Goal: Information Seeking & Learning: Learn about a topic

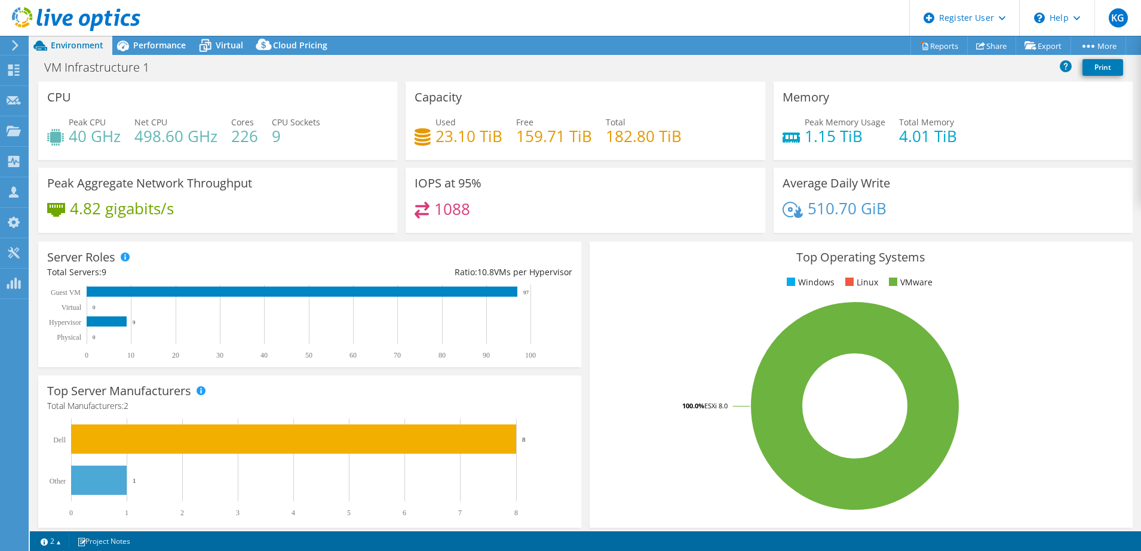
select select "USD"
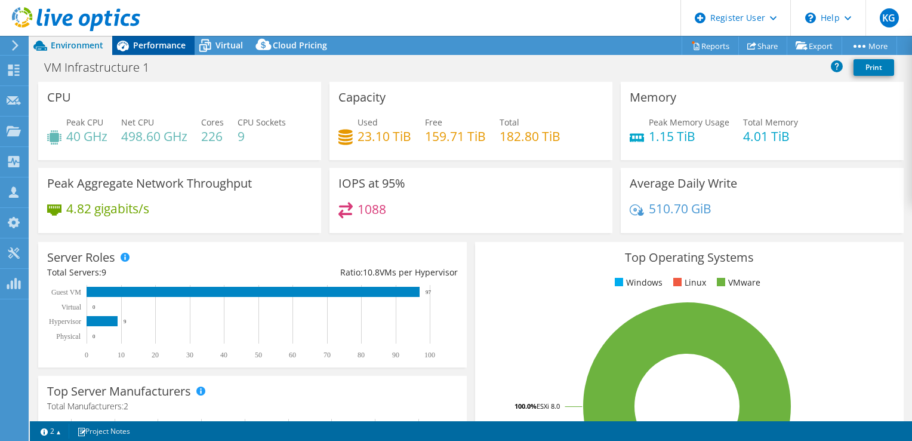
click at [144, 49] on span "Performance" at bounding box center [159, 44] width 53 height 11
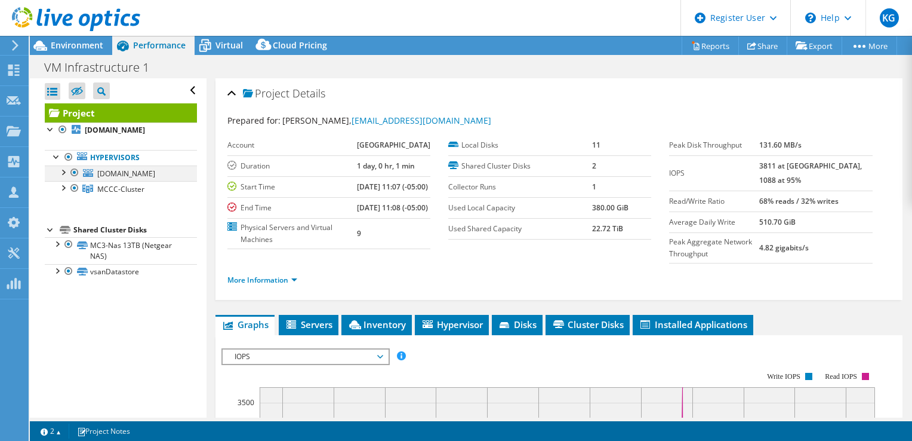
click at [76, 170] on div at bounding box center [75, 172] width 12 height 14
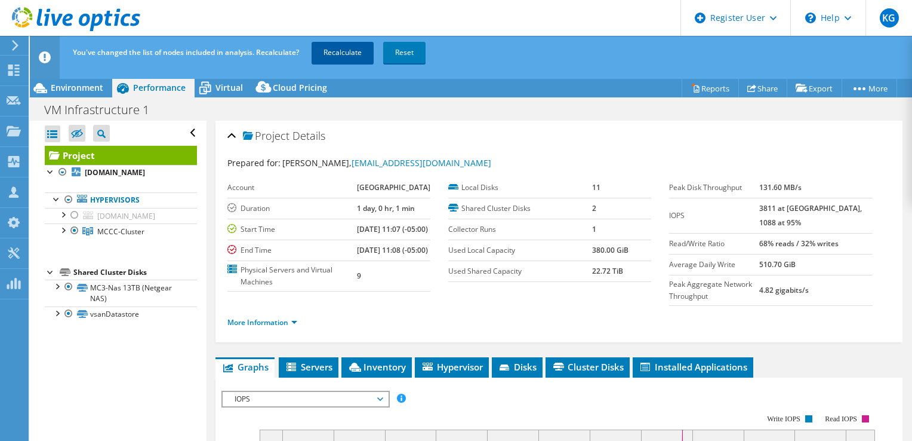
click at [348, 55] on link "Recalculate" at bounding box center [343, 52] width 62 height 21
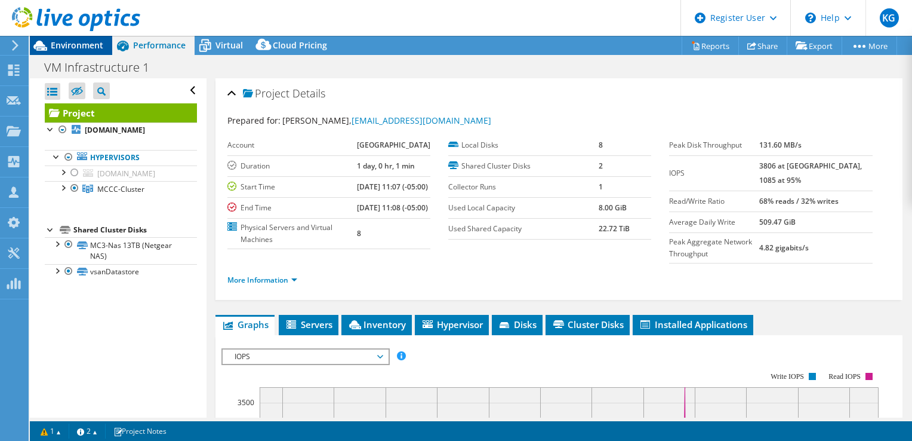
click at [78, 48] on span "Environment" at bounding box center [77, 44] width 53 height 11
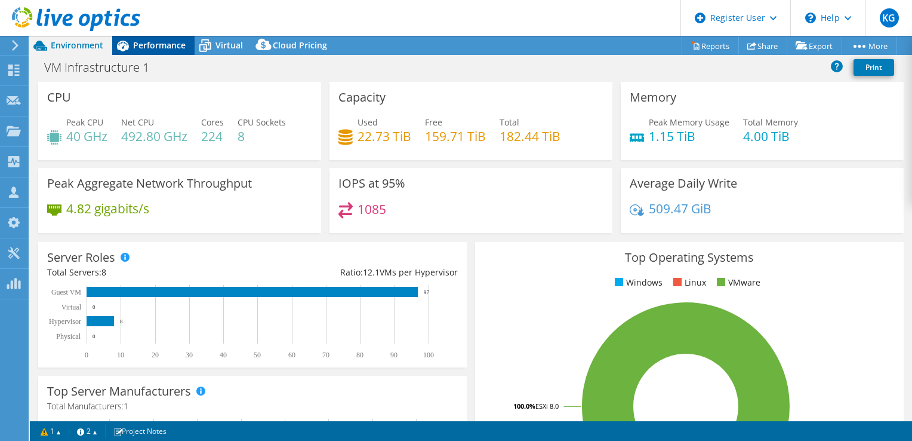
click at [152, 44] on span "Performance" at bounding box center [159, 44] width 53 height 11
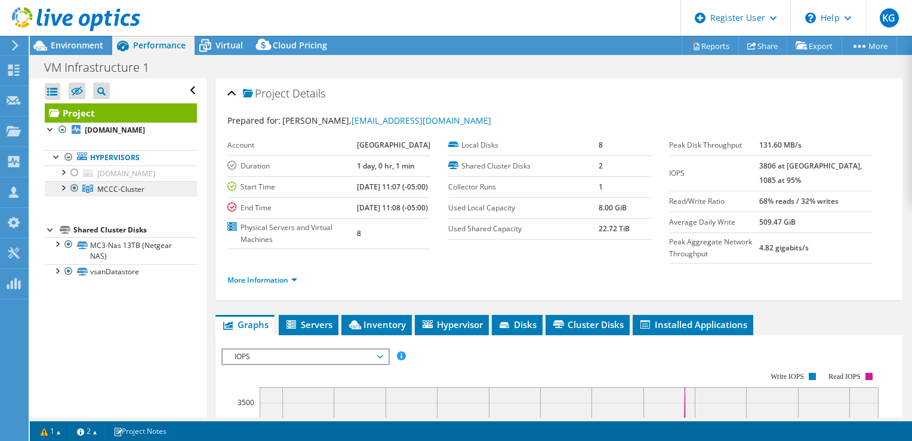
click at [148, 194] on link "MCCC-Cluster" at bounding box center [121, 189] width 152 height 16
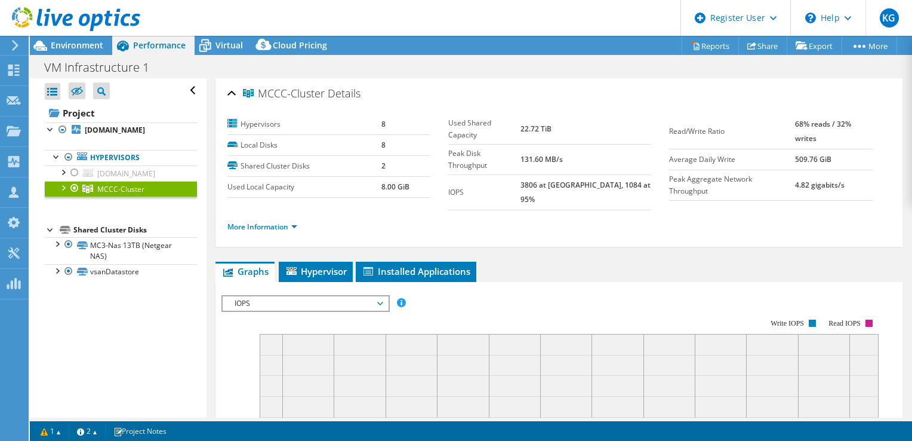
click at [70, 38] on div at bounding box center [70, 20] width 140 height 40
click at [80, 45] on span "Environment" at bounding box center [77, 44] width 53 height 11
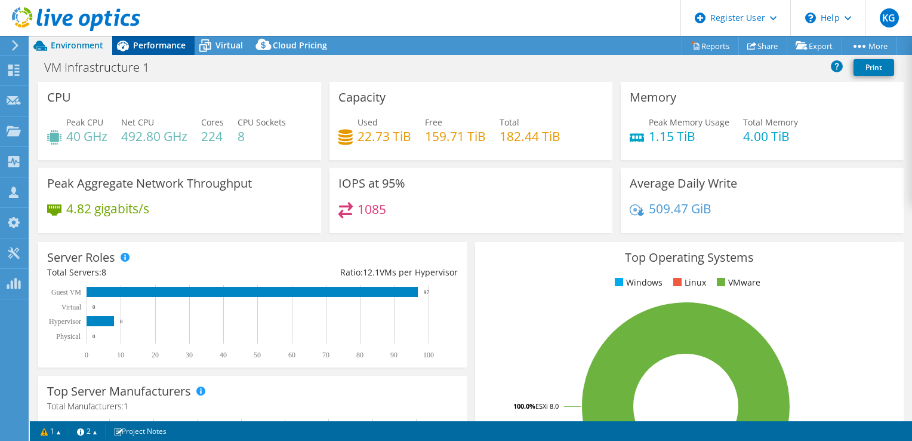
click at [155, 36] on div "Performance" at bounding box center [153, 45] width 82 height 19
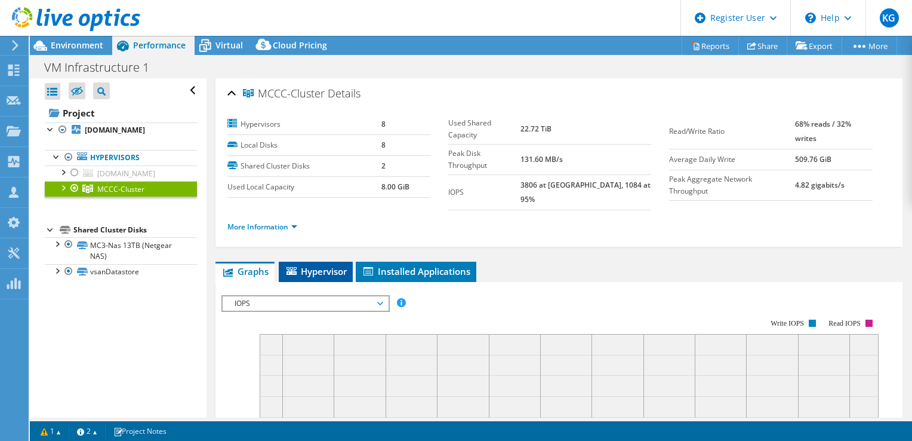
click at [322, 262] on li "Hypervisor" at bounding box center [316, 272] width 74 height 20
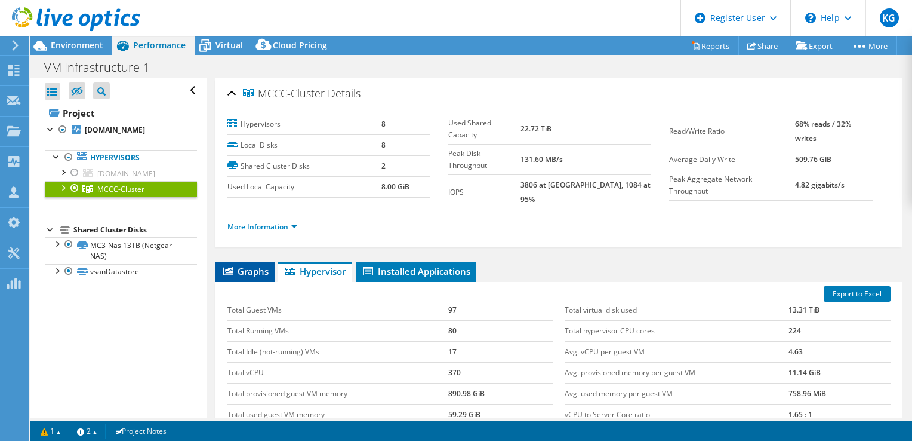
click at [253, 265] on span "Graphs" at bounding box center [245, 271] width 47 height 12
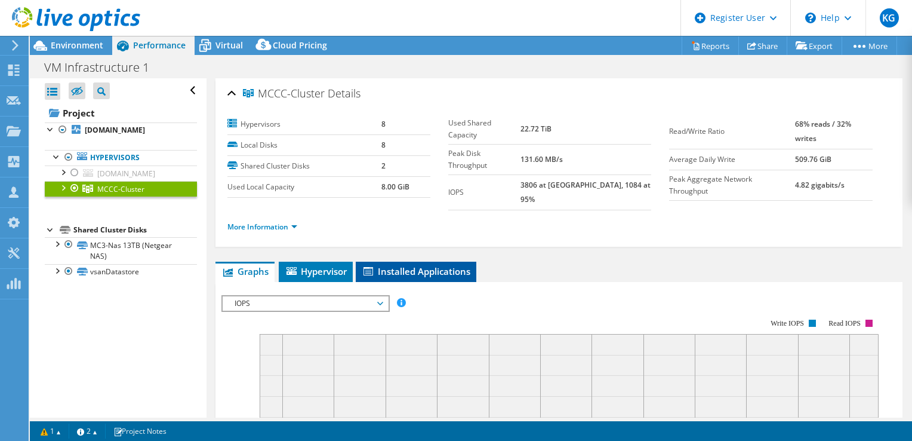
click at [425, 265] on span "Installed Applications" at bounding box center [416, 271] width 109 height 12
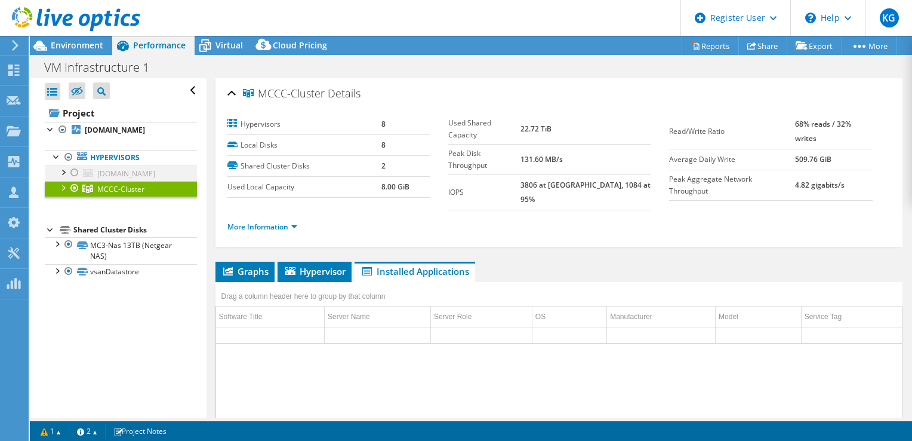
click at [70, 170] on div at bounding box center [75, 172] width 12 height 14
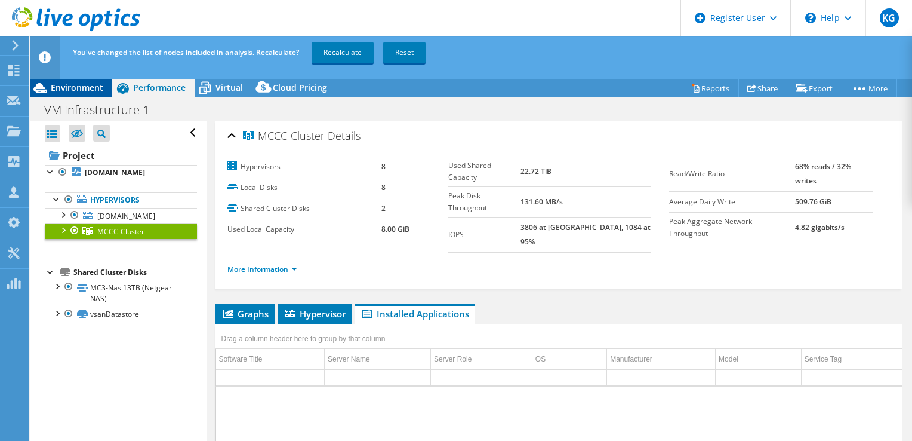
click at [76, 87] on span "Environment" at bounding box center [77, 87] width 53 height 11
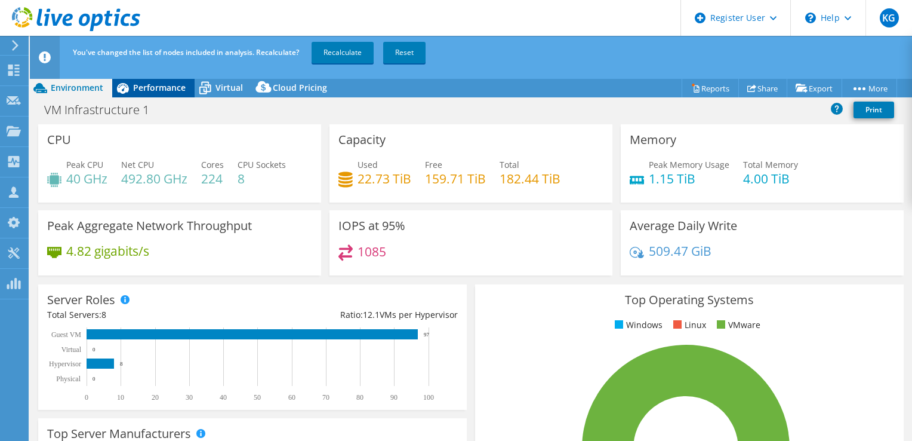
click at [127, 82] on icon at bounding box center [122, 88] width 21 height 21
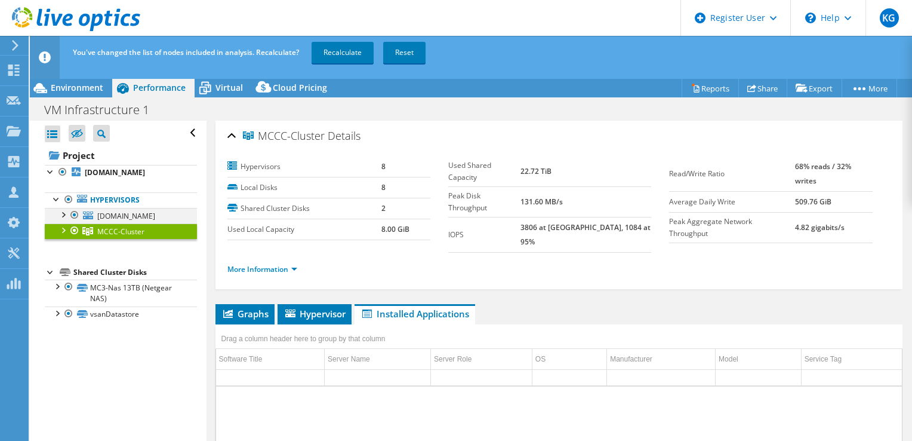
click at [75, 215] on div at bounding box center [75, 215] width 12 height 14
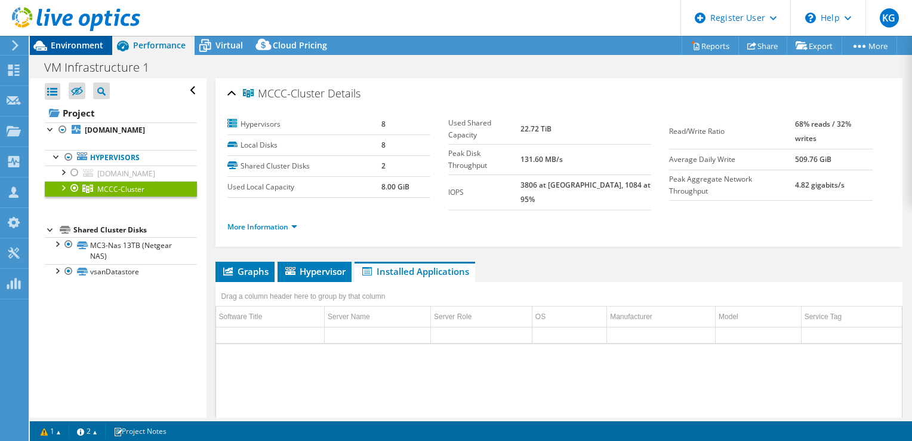
click at [80, 44] on span "Environment" at bounding box center [77, 44] width 53 height 11
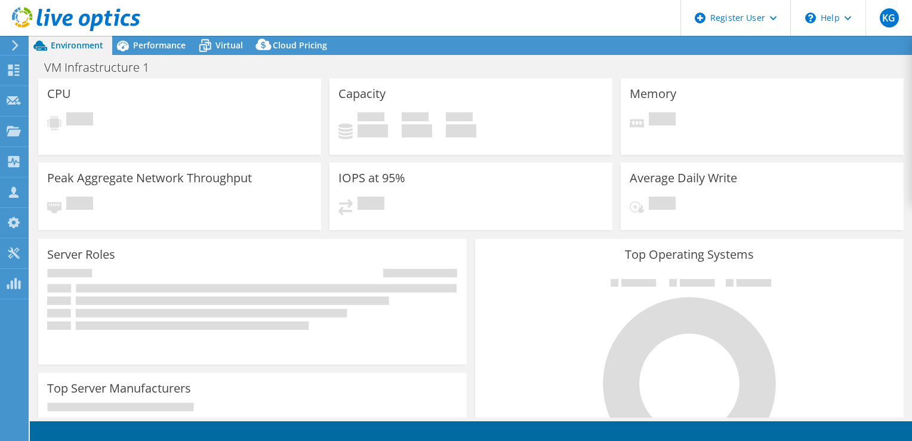
select select "USD"
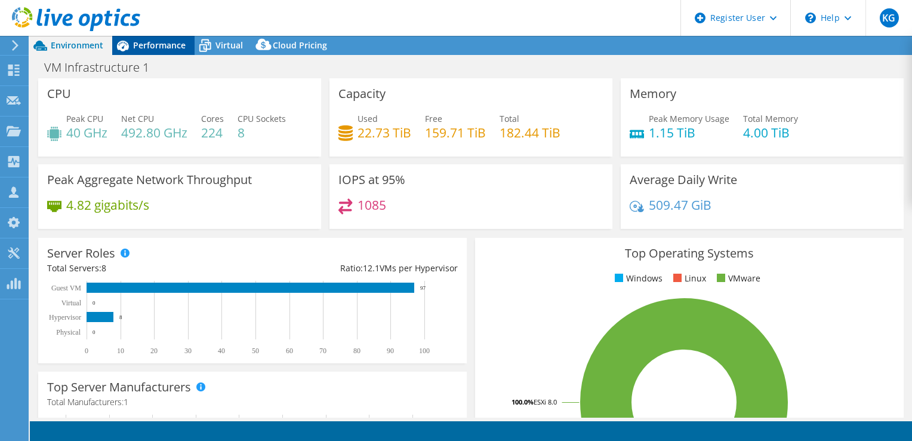
click at [163, 48] on span "Performance" at bounding box center [159, 44] width 53 height 11
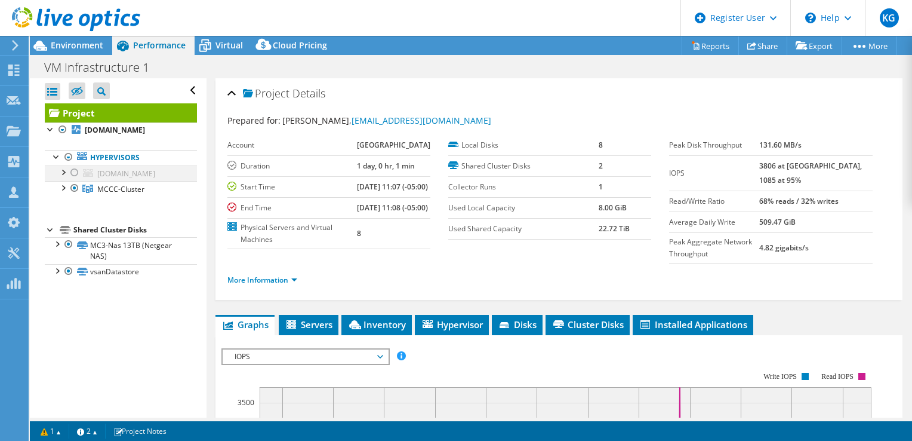
click at [74, 174] on div at bounding box center [75, 172] width 12 height 14
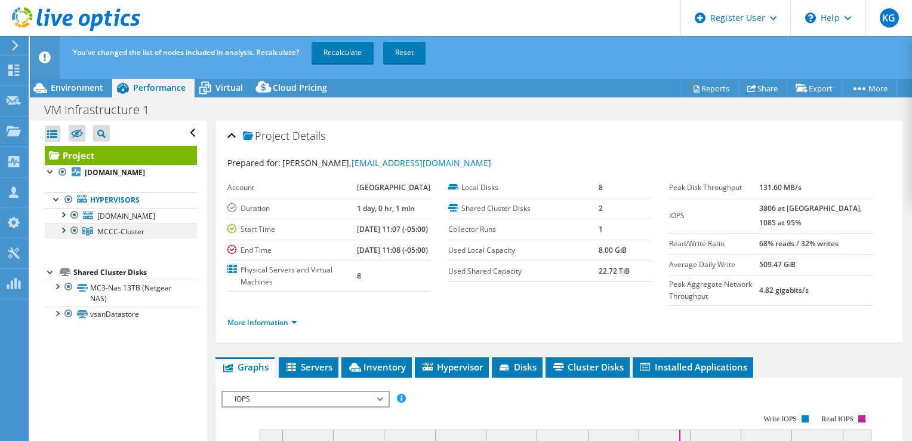
click at [74, 230] on div at bounding box center [75, 230] width 12 height 14
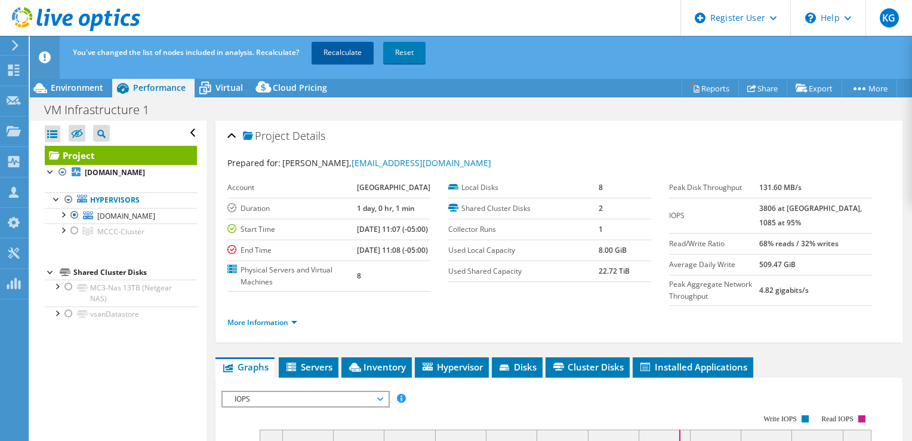
click at [356, 59] on link "Recalculate" at bounding box center [343, 52] width 62 height 21
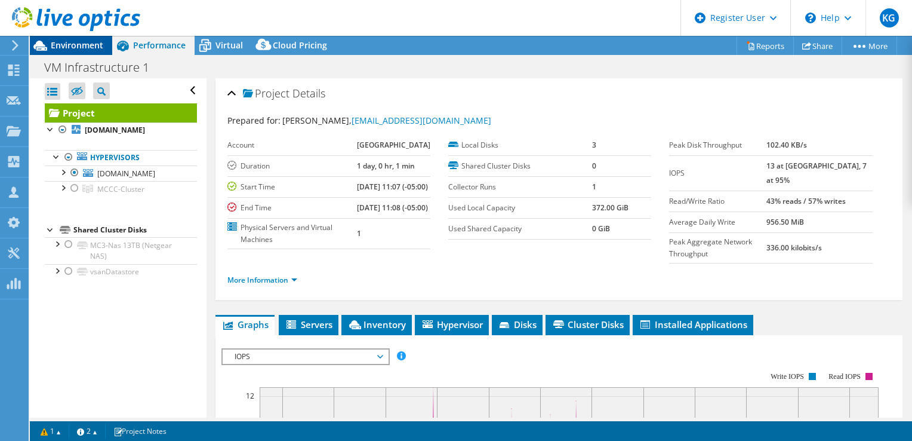
click at [64, 51] on div "Environment" at bounding box center [71, 45] width 82 height 19
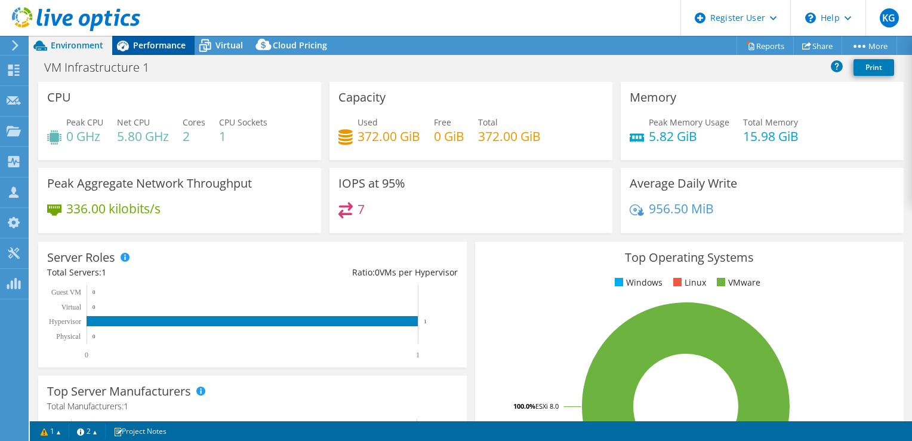
click at [147, 50] on span "Performance" at bounding box center [159, 44] width 53 height 11
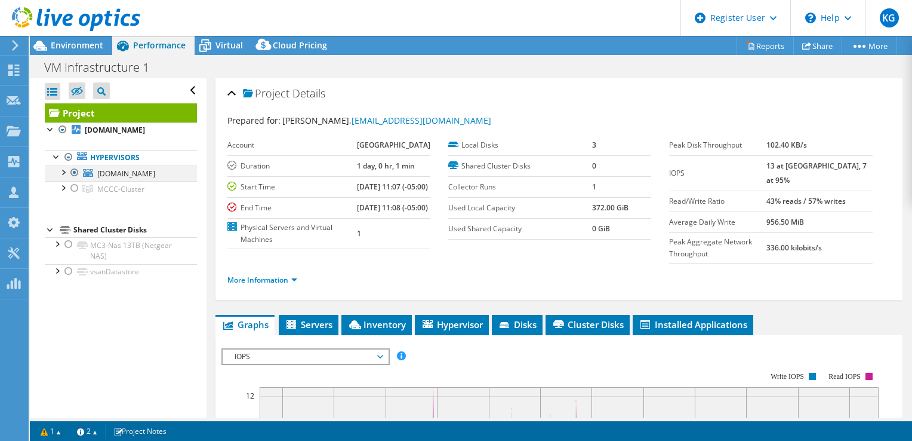
click at [65, 175] on div at bounding box center [63, 171] width 12 height 12
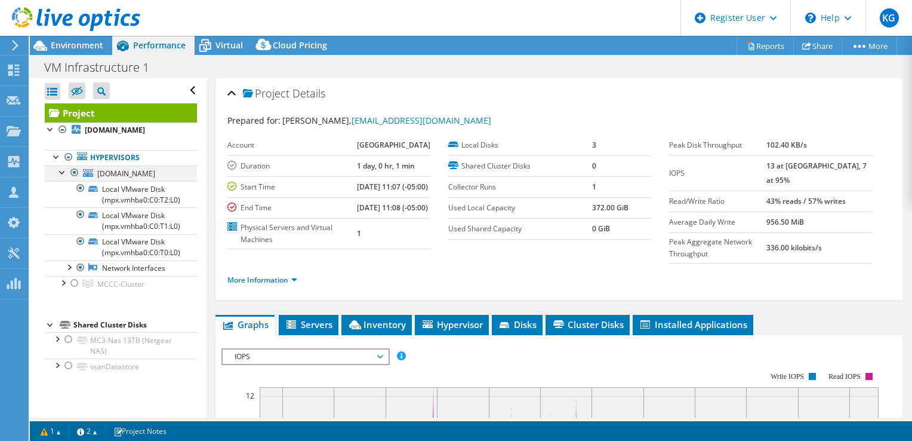
click at [65, 171] on div at bounding box center [63, 171] width 12 height 12
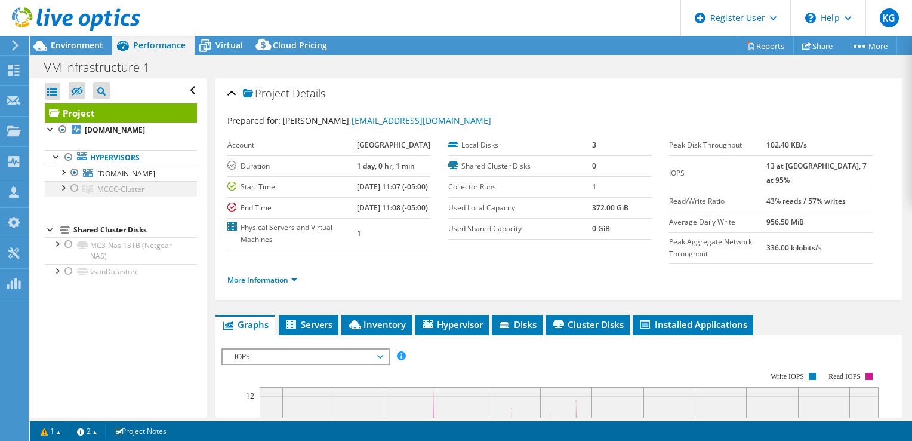
click at [64, 190] on div at bounding box center [63, 187] width 12 height 12
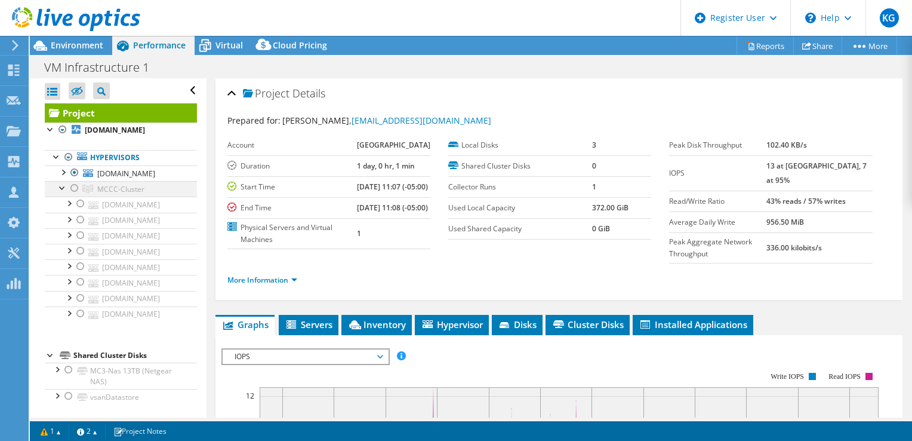
click at [73, 183] on div at bounding box center [75, 188] width 12 height 14
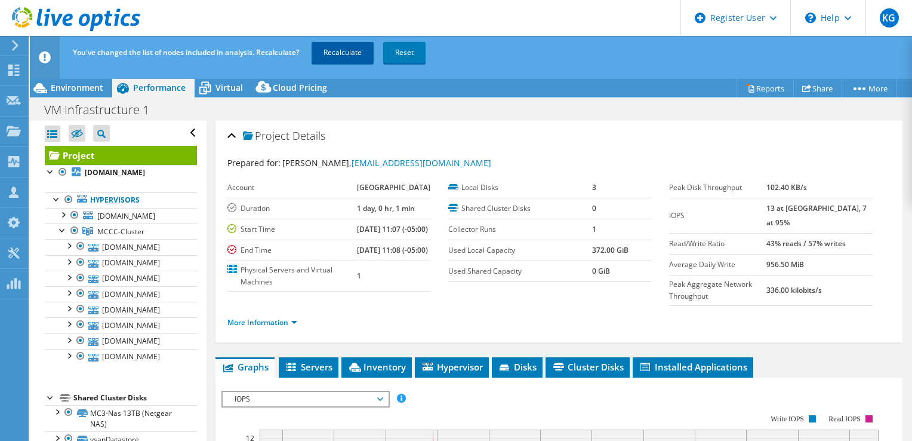
click at [349, 53] on link "Recalculate" at bounding box center [343, 52] width 62 height 21
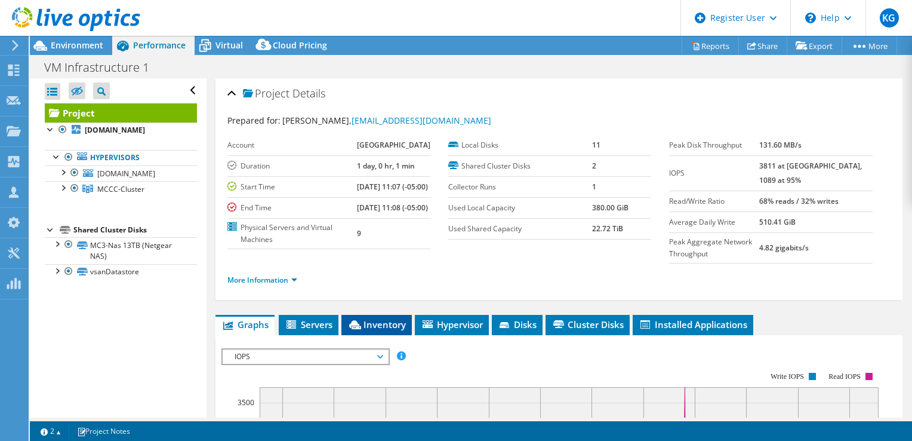
click at [387, 325] on span "Inventory" at bounding box center [377, 324] width 59 height 12
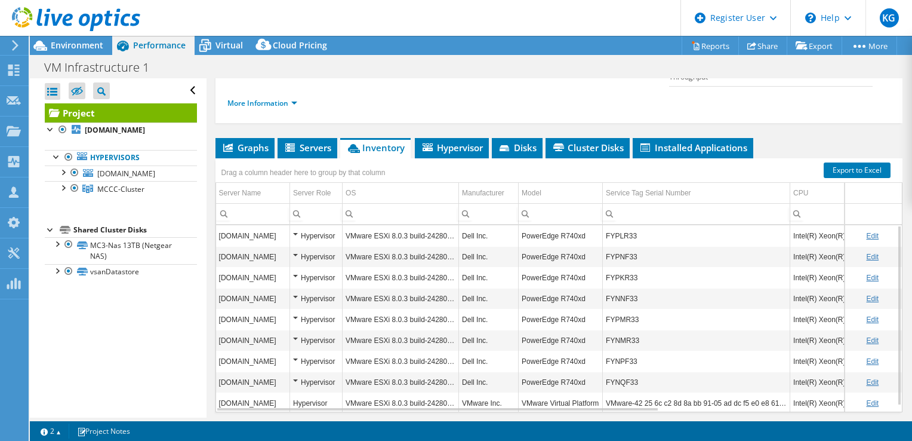
scroll to position [176, 0]
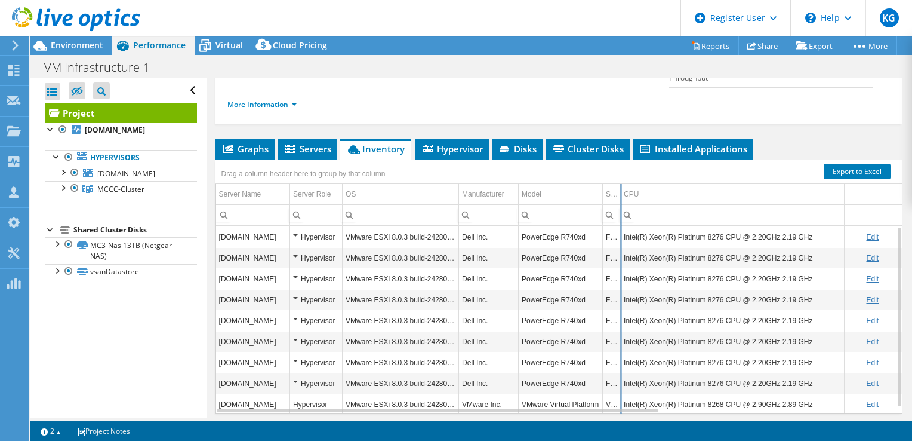
drag, startPoint x: 791, startPoint y: 192, endPoint x: 622, endPoint y: 226, distance: 172.4
click at [622, 226] on div "Drag a column header here to group by that column Server Name Server Role OS Ma…" at bounding box center [559, 286] width 687 height 254
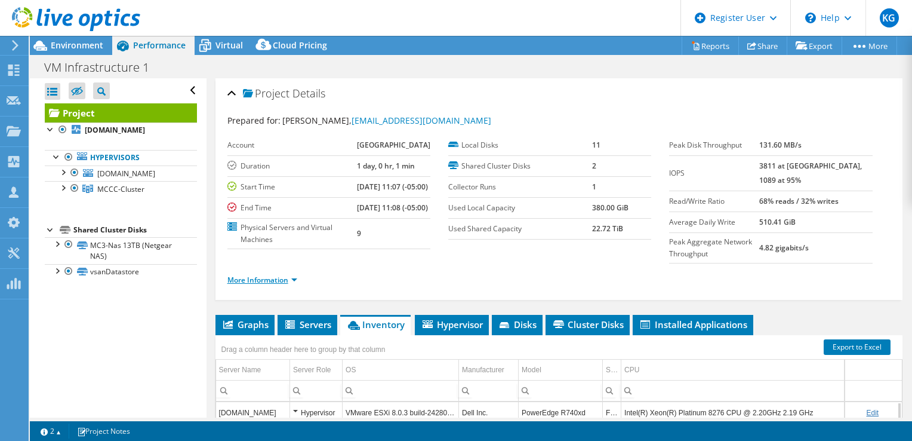
click at [293, 279] on link "More Information" at bounding box center [263, 280] width 70 height 10
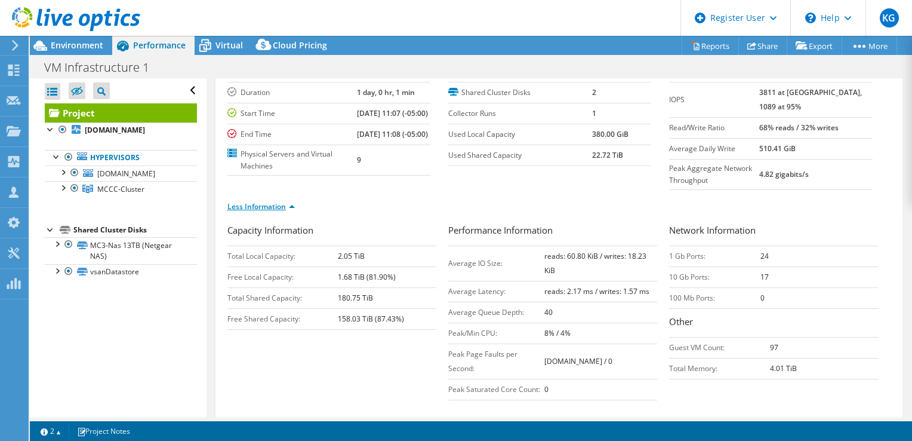
scroll to position [74, 0]
